Goal: Information Seeking & Learning: Learn about a topic

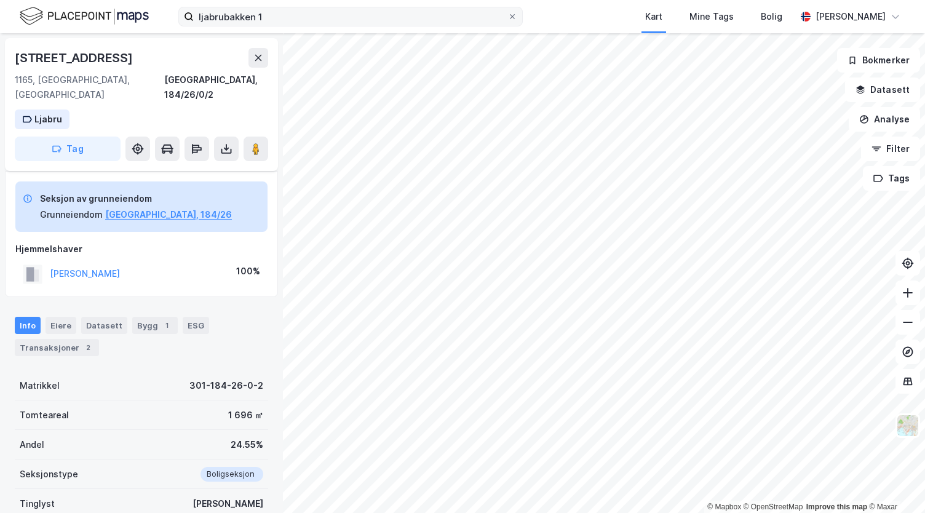
scroll to position [84, 0]
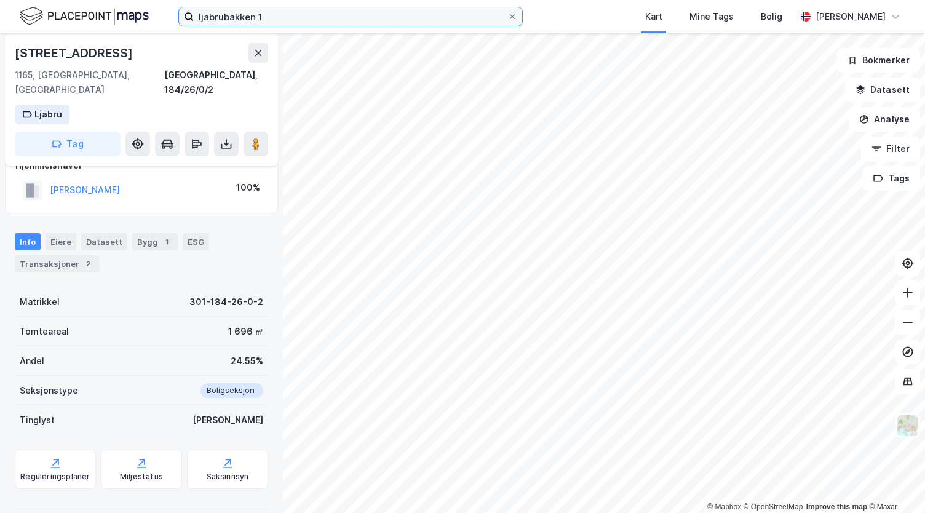
click at [354, 23] on input "ljabrubakken 1" at bounding box center [351, 16] width 314 height 18
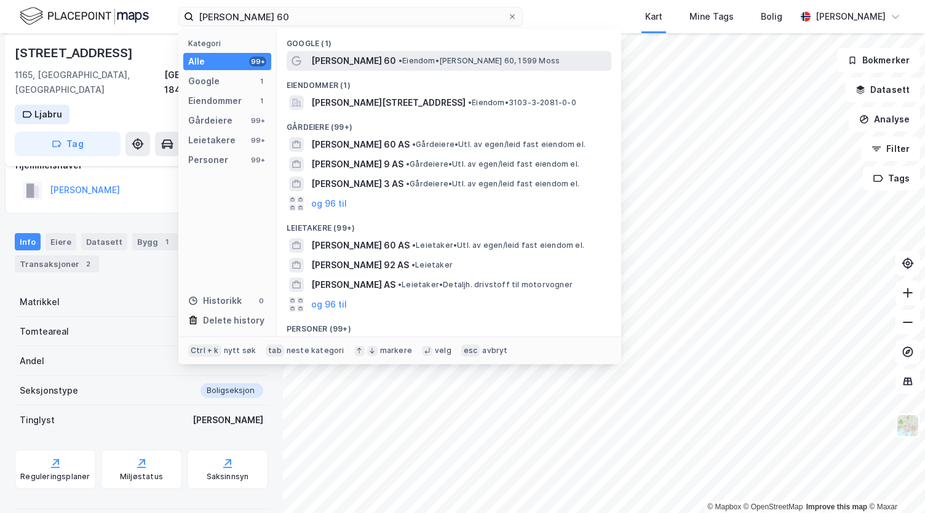
click at [370, 59] on span "[PERSON_NAME] 60" at bounding box center [353, 60] width 85 height 15
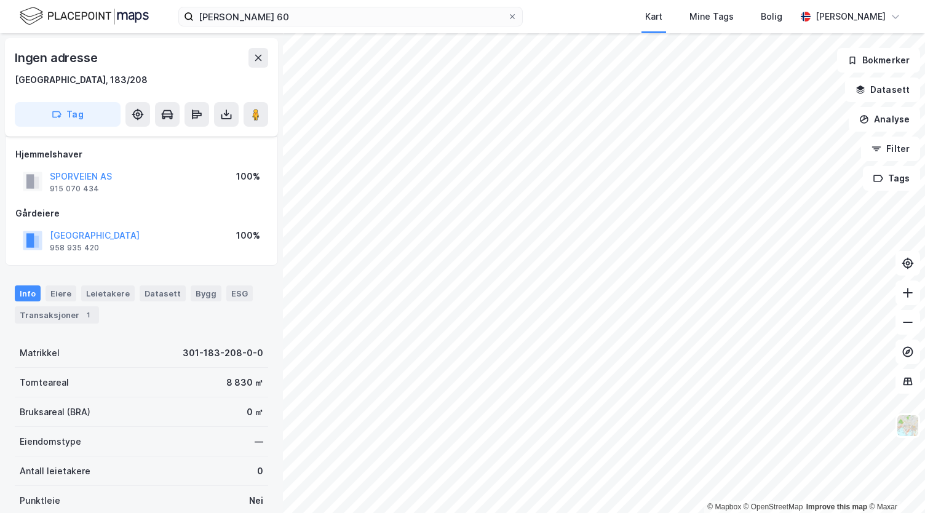
scroll to position [84, 0]
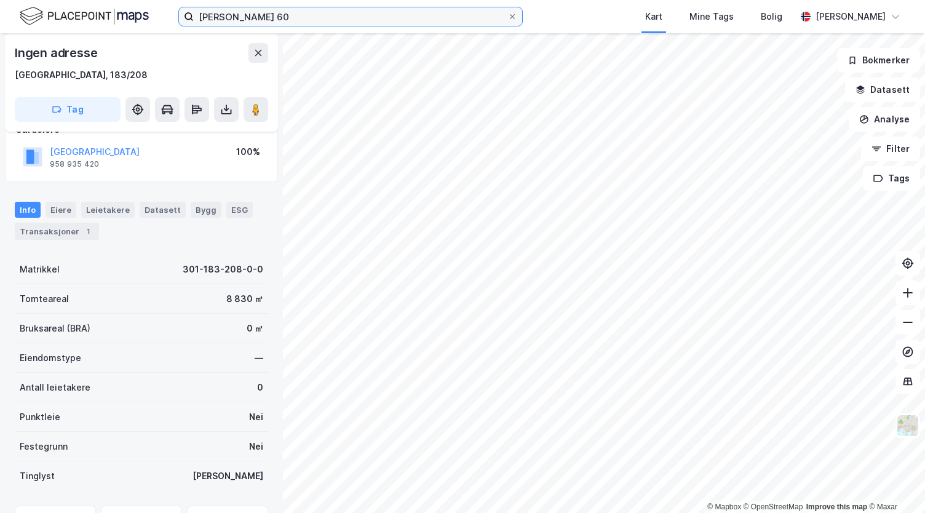
click at [318, 17] on input "[PERSON_NAME] 60" at bounding box center [351, 16] width 314 height 18
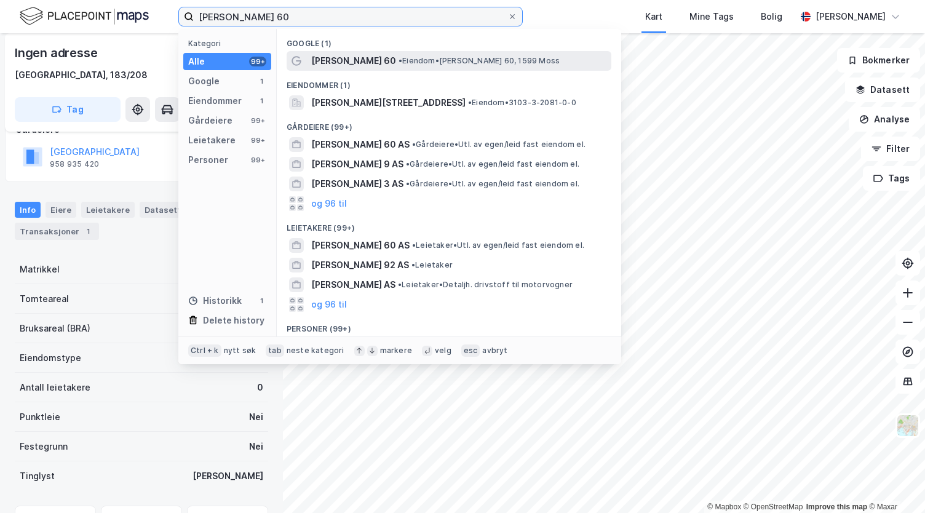
type input "[PERSON_NAME] 60"
click at [416, 68] on div "[PERSON_NAME] 60 • [PERSON_NAME] 60, 1599 Moss" at bounding box center [449, 61] width 325 height 20
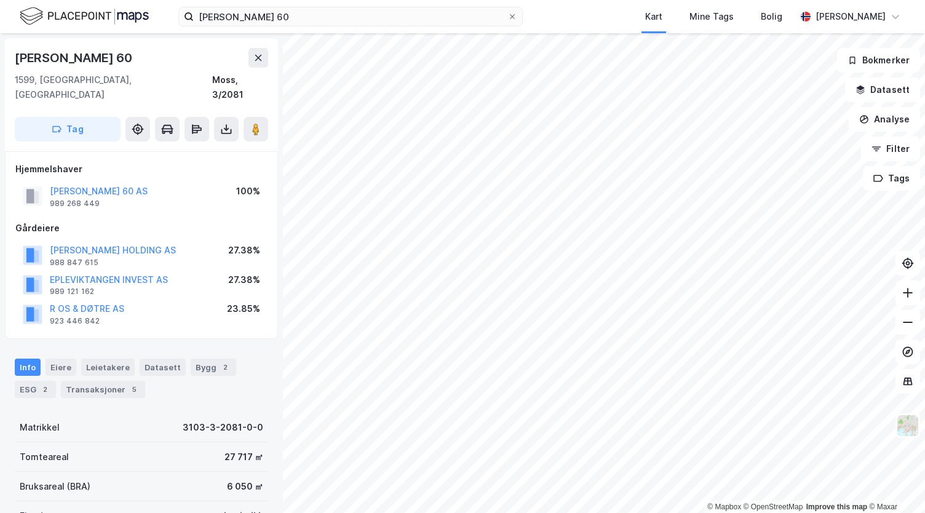
scroll to position [84, 0]
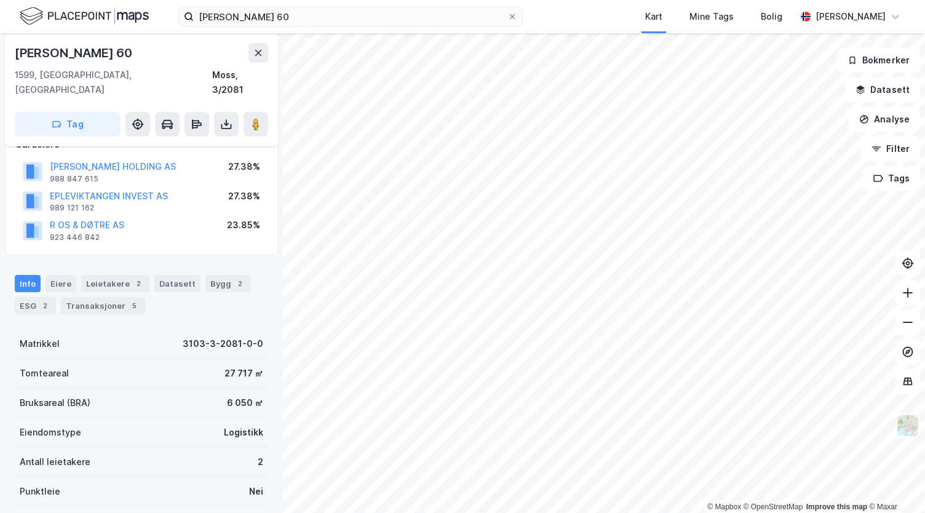
click at [559, 0] on html "[PERSON_NAME] 60 Kart Mine Tags Bolig [PERSON_NAME] © Mapbox © OpenStreetMap Im…" at bounding box center [462, 256] width 925 height 513
click at [906, 301] on button at bounding box center [907, 292] width 25 height 25
click at [913, 320] on icon at bounding box center [907, 322] width 12 height 12
